Goal: Check status: Check status

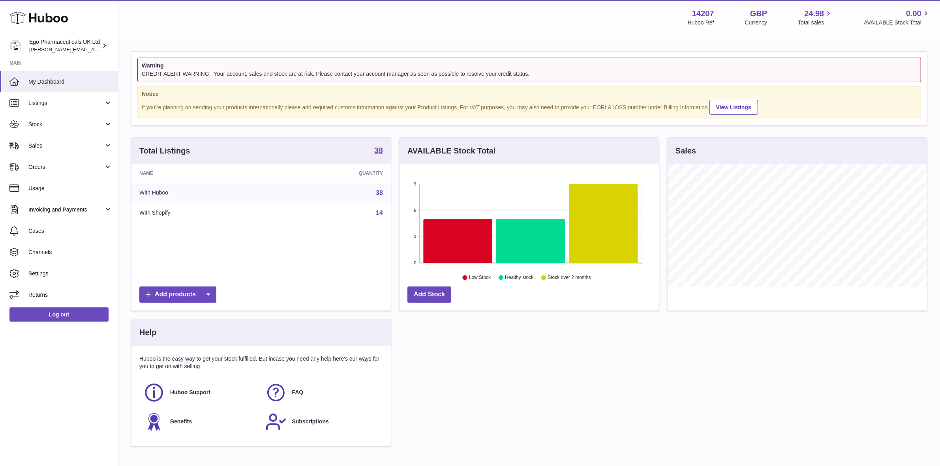
scroll to position [394713, 394578]
click at [32, 164] on span "Orders" at bounding box center [65, 167] width 75 height 8
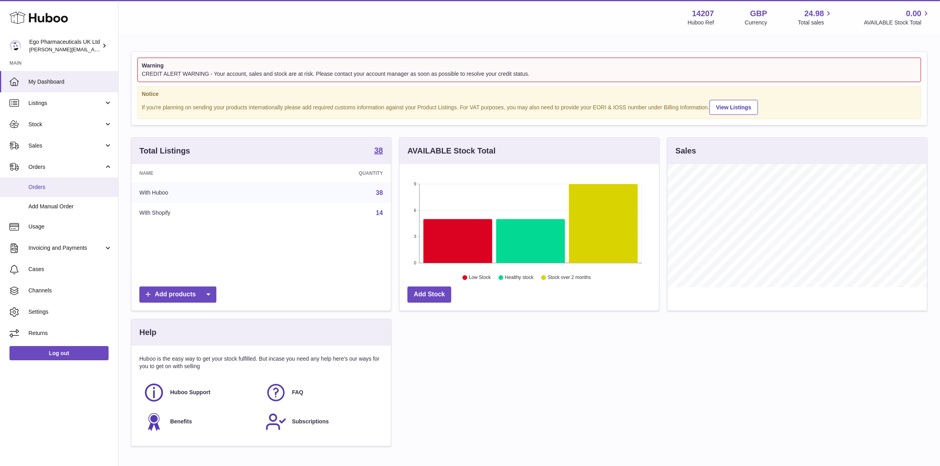
click at [34, 188] on span "Orders" at bounding box center [70, 188] width 84 height 8
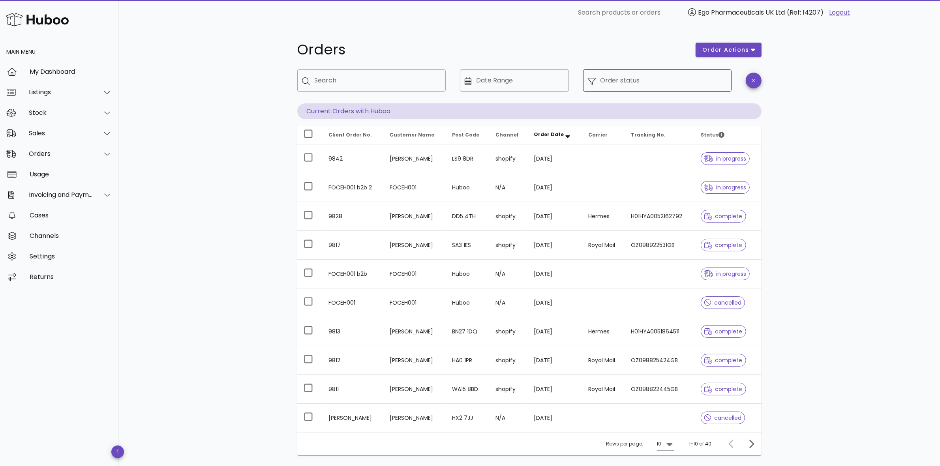
click at [606, 78] on div "Order status" at bounding box center [664, 80] width 126 height 22
click at [591, 82] on icon at bounding box center [592, 81] width 8 height 8
click at [646, 81] on input "Order status" at bounding box center [664, 80] width 126 height 13
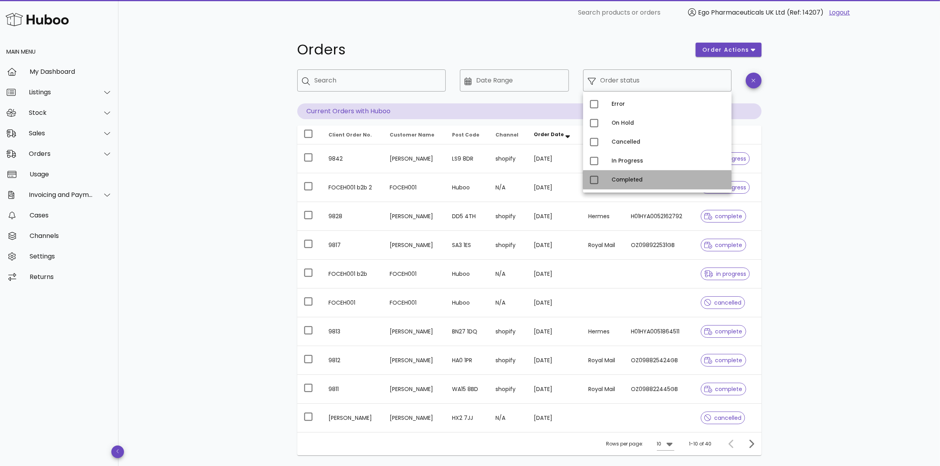
click at [626, 180] on div "Completed" at bounding box center [669, 180] width 114 height 6
type input "**********"
